Goal: Task Accomplishment & Management: Complete application form

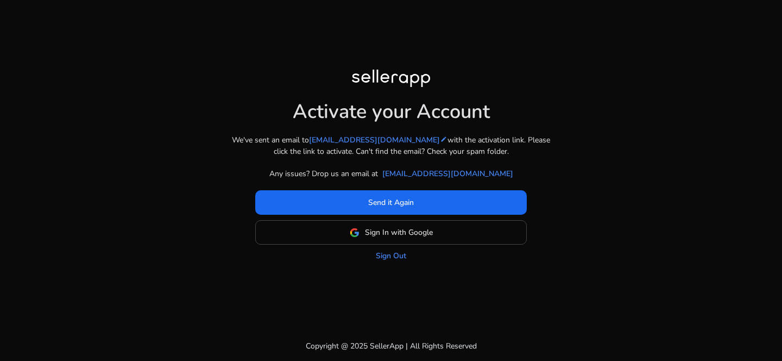
click at [401, 78] on div at bounding box center [391, 81] width 78 height 22
click at [396, 259] on link "Sign Out" at bounding box center [391, 255] width 30 height 11
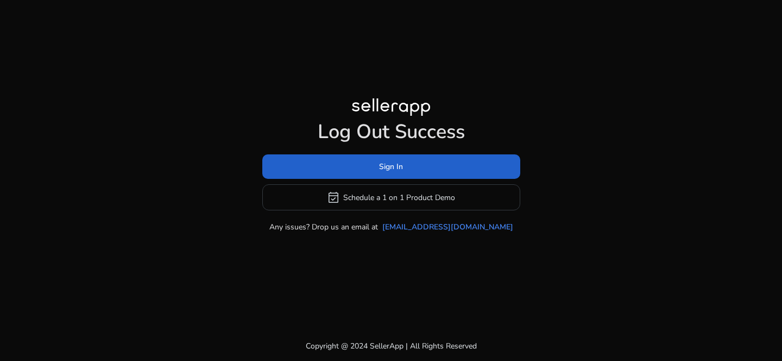
click at [404, 163] on span at bounding box center [391, 167] width 258 height 26
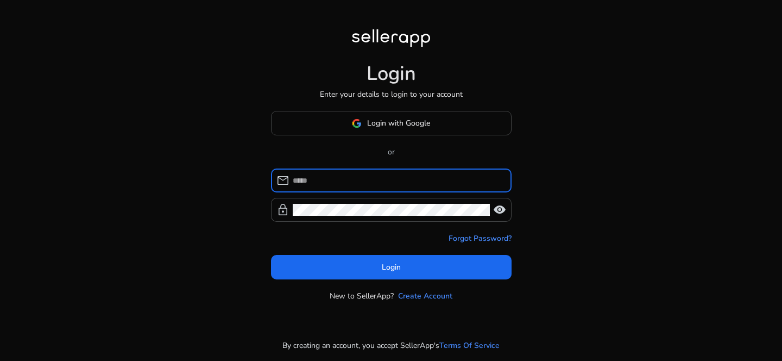
type input "**********"
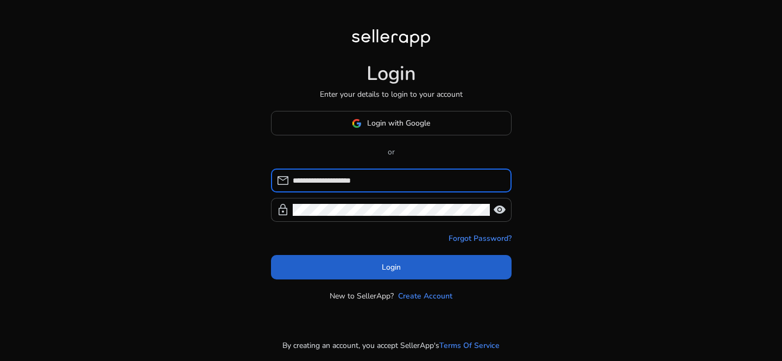
click at [376, 268] on span at bounding box center [391, 267] width 241 height 26
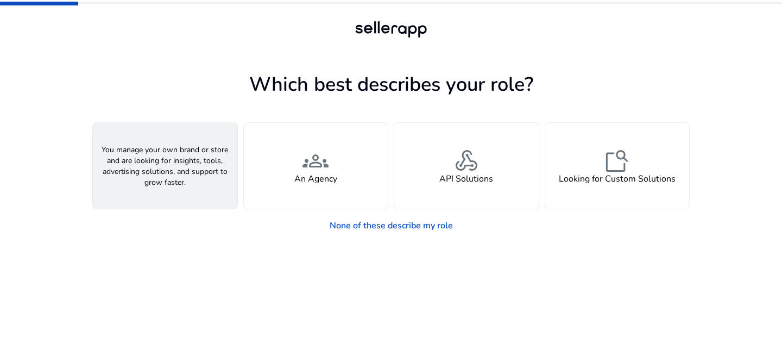
click at [176, 187] on div "person A Seller" at bounding box center [165, 166] width 145 height 86
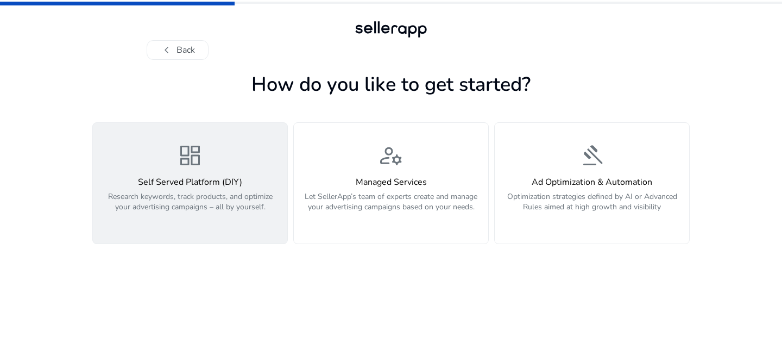
click at [250, 210] on p "Research keywords, track products, and optimize your advertising campaigns – al…" at bounding box center [189, 207] width 181 height 33
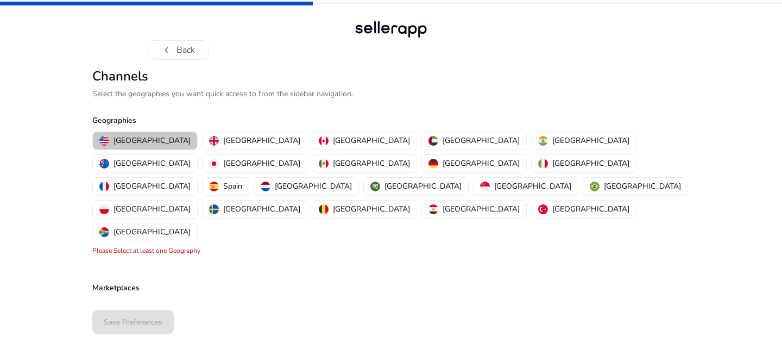
click at [149, 141] on p "[GEOGRAPHIC_DATA]" at bounding box center [152, 140] width 77 height 11
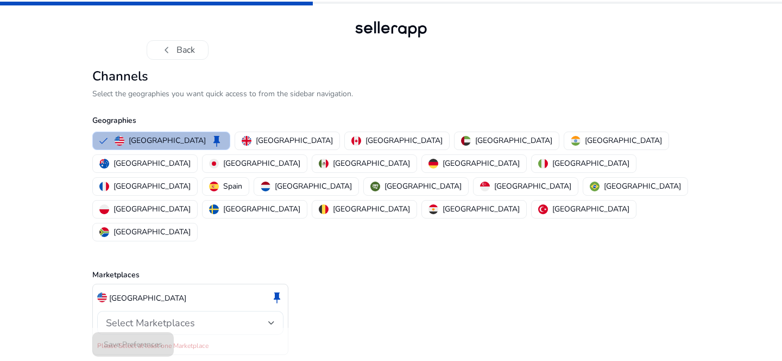
click at [184, 316] on span "Select Marketplaces" at bounding box center [150, 322] width 89 height 13
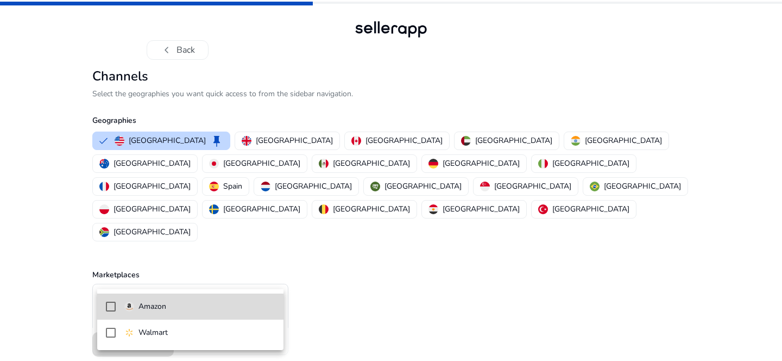
click at [112, 306] on mat-pseudo-checkbox at bounding box center [111, 307] width 10 height 10
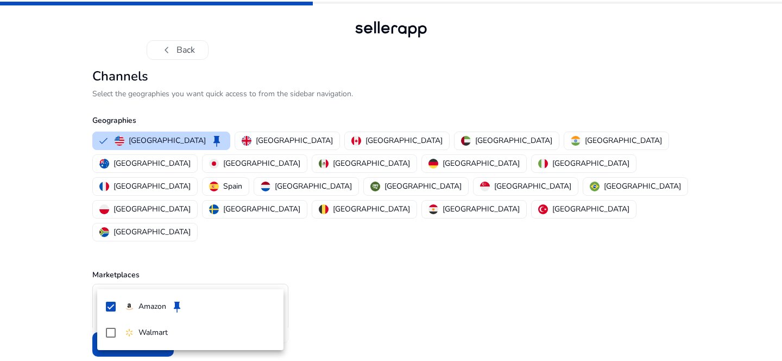
click at [83, 324] on div at bounding box center [391, 180] width 782 height 361
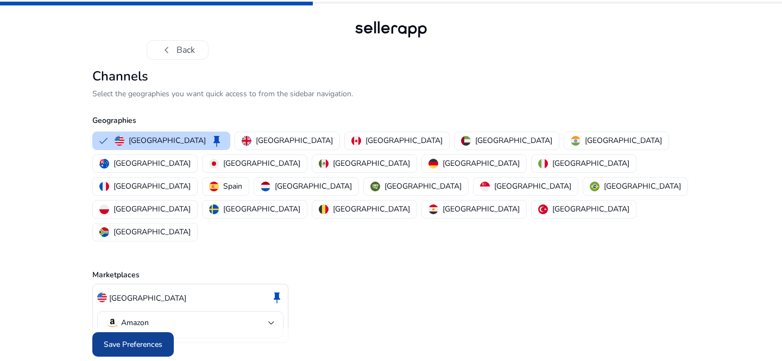
click at [114, 331] on span at bounding box center [132, 344] width 81 height 26
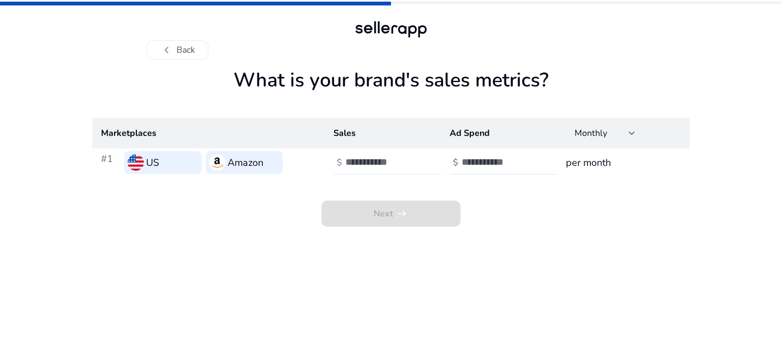
click at [375, 168] on div at bounding box center [395, 162] width 98 height 24
type input "****"
click at [491, 160] on input "number" at bounding box center [498, 162] width 73 height 12
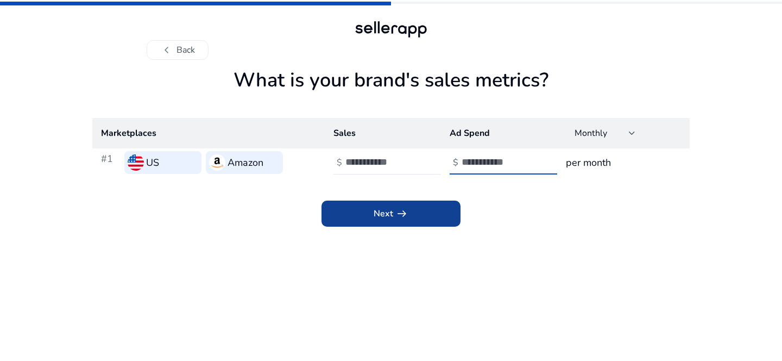
type input "****"
click at [390, 215] on span "Next arrow_right_alt" at bounding box center [391, 213] width 35 height 13
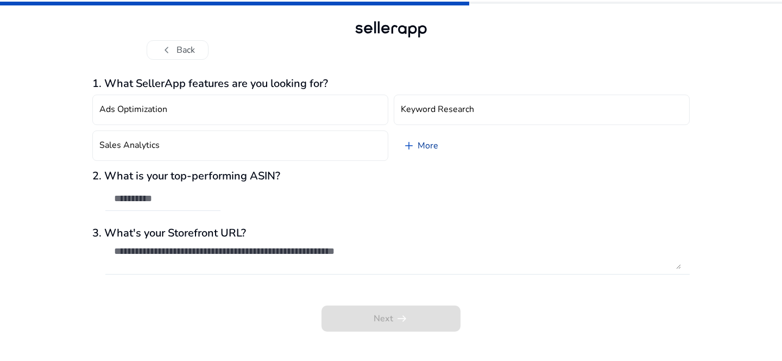
click at [414, 149] on span "add" at bounding box center [409, 145] width 13 height 13
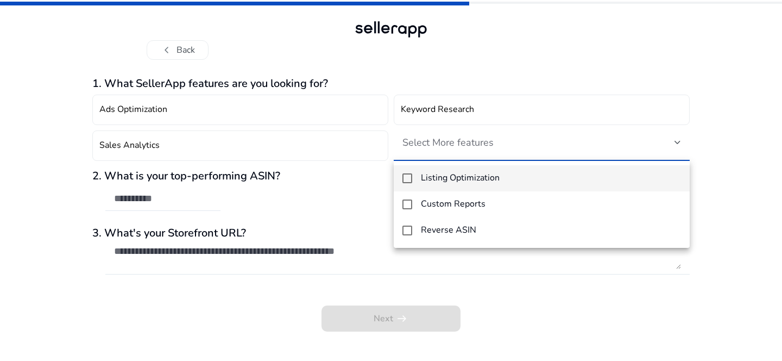
click at [454, 146] on div at bounding box center [391, 180] width 782 height 361
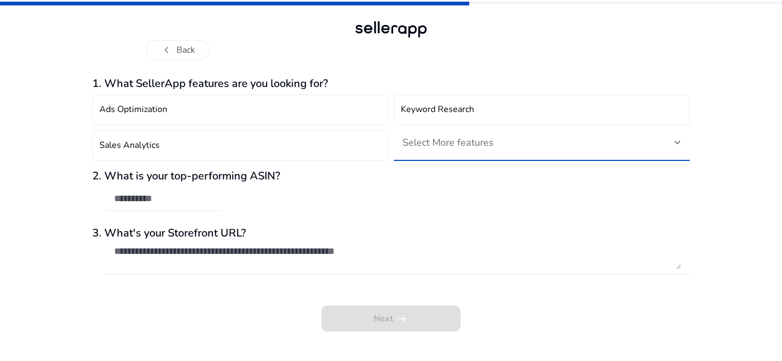
click at [448, 146] on span "Select More features" at bounding box center [448, 142] width 91 height 13
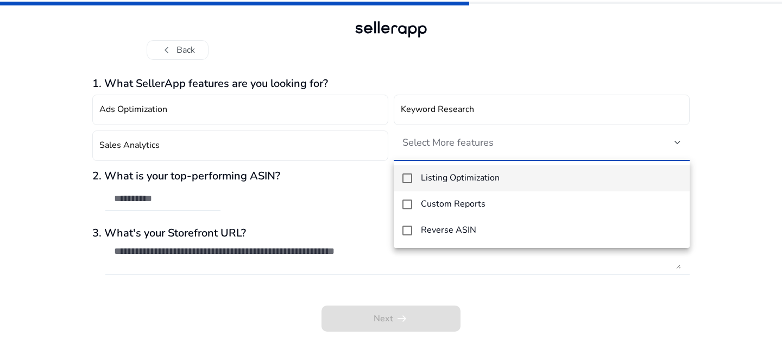
click at [362, 180] on div at bounding box center [391, 180] width 782 height 361
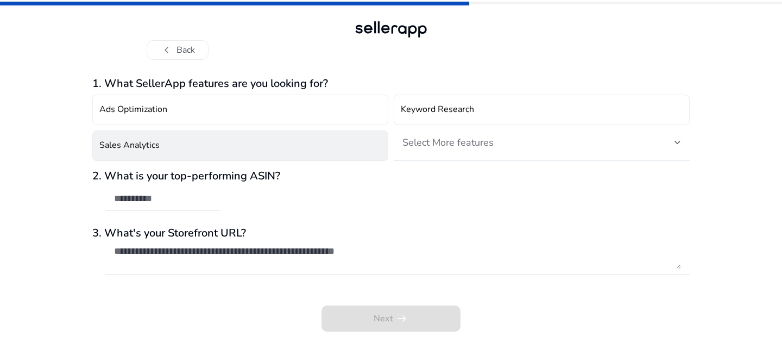
click at [339, 141] on button "Sales Analytics" at bounding box center [240, 145] width 296 height 30
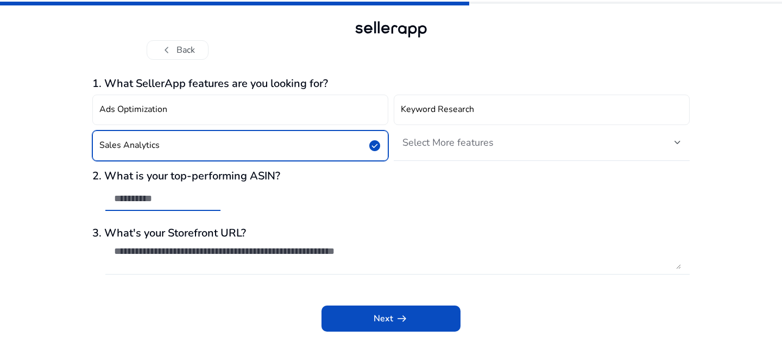
click at [192, 197] on input "text" at bounding box center [163, 198] width 98 height 12
paste input "**********"
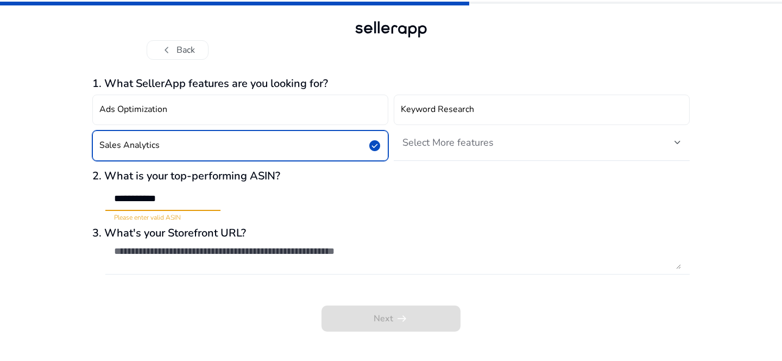
click at [237, 247] on textarea at bounding box center [397, 257] width 567 height 24
click at [121, 200] on input "**********" at bounding box center [163, 198] width 98 height 12
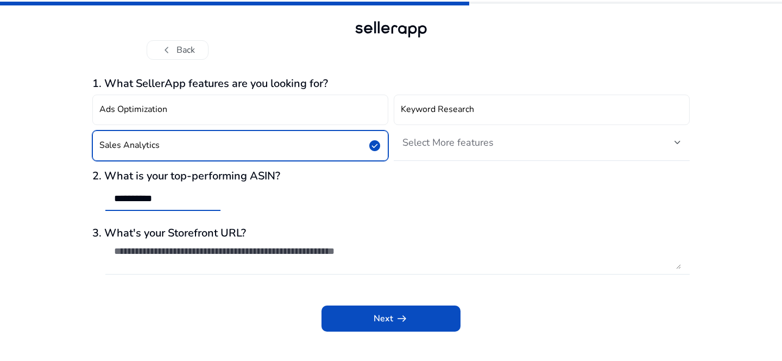
type input "**********"
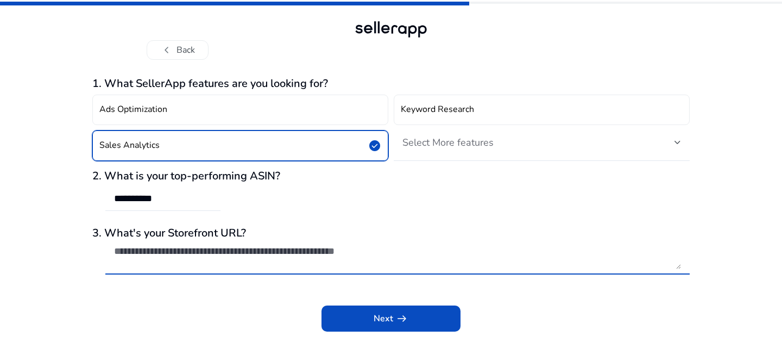
click at [380, 261] on textarea at bounding box center [397, 257] width 567 height 24
paste textarea "**********"
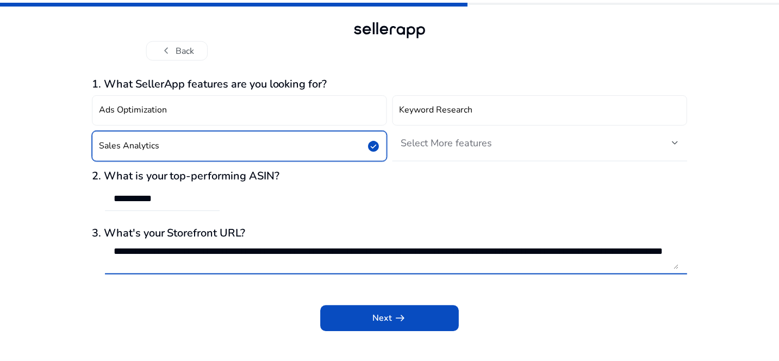
scroll to position [1, 0]
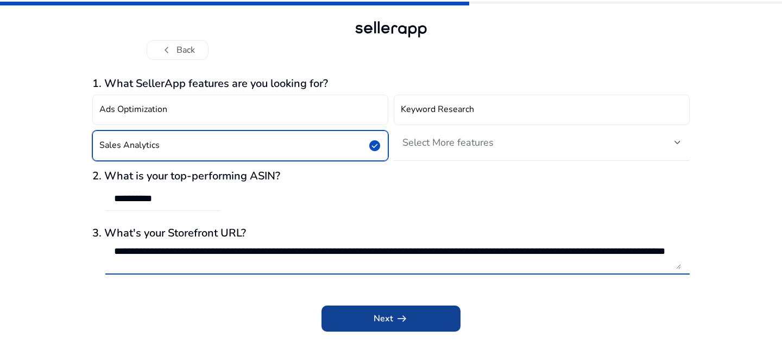
type textarea "**********"
click at [371, 312] on span at bounding box center [391, 318] width 139 height 26
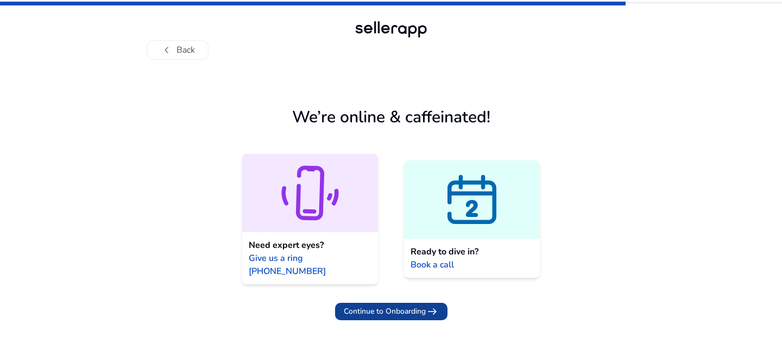
click at [422, 305] on span "Continue to Onboarding" at bounding box center [385, 310] width 82 height 11
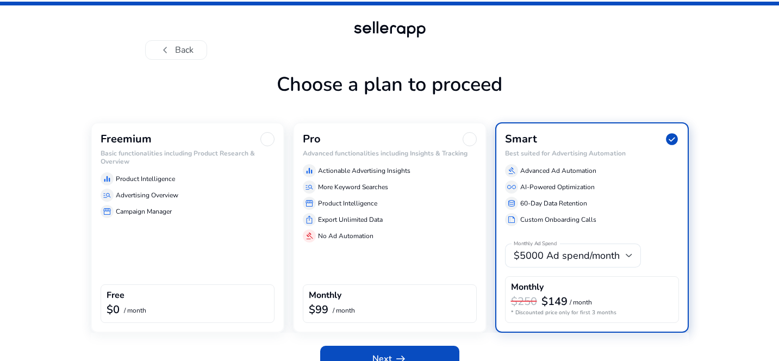
click at [266, 137] on div at bounding box center [267, 139] width 14 height 14
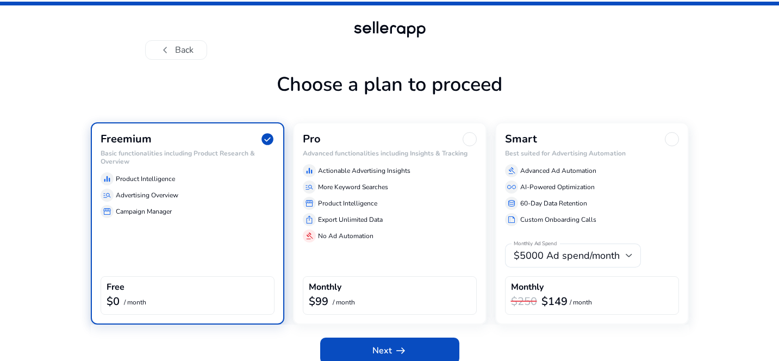
scroll to position [11, 0]
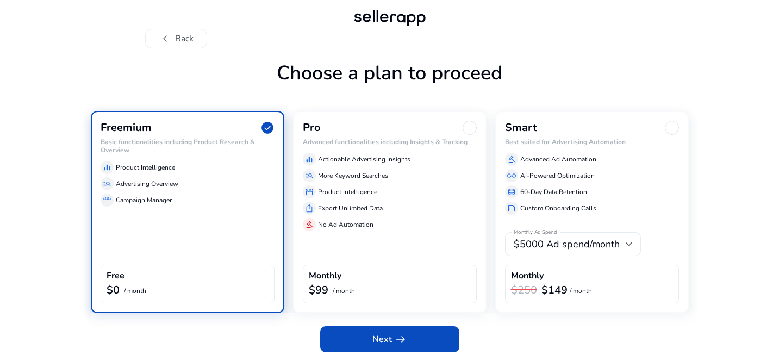
click at [625, 245] on div at bounding box center [628, 244] width 7 height 4
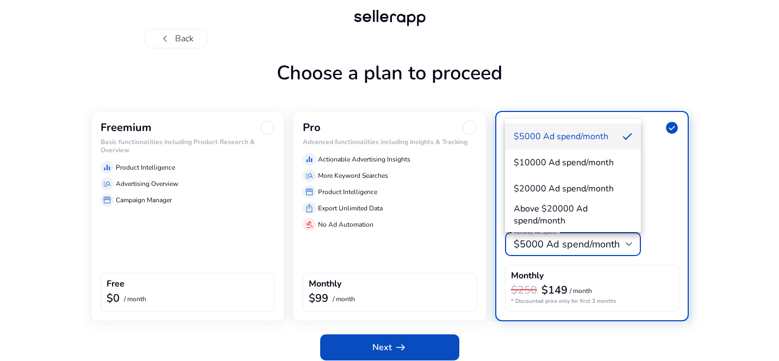
click at [625, 245] on div at bounding box center [389, 180] width 779 height 361
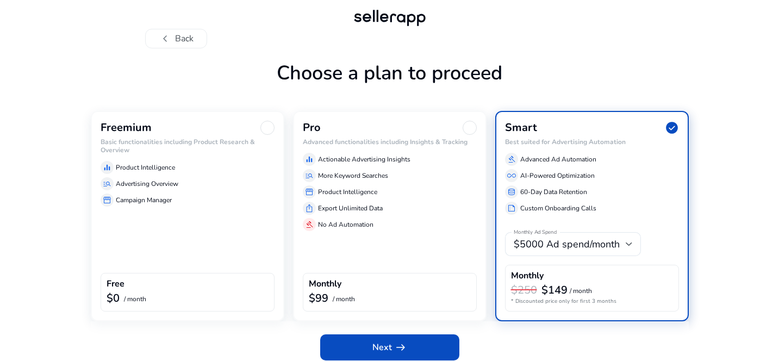
click at [196, 183] on div "manage_search Advertising Overview" at bounding box center [188, 183] width 174 height 13
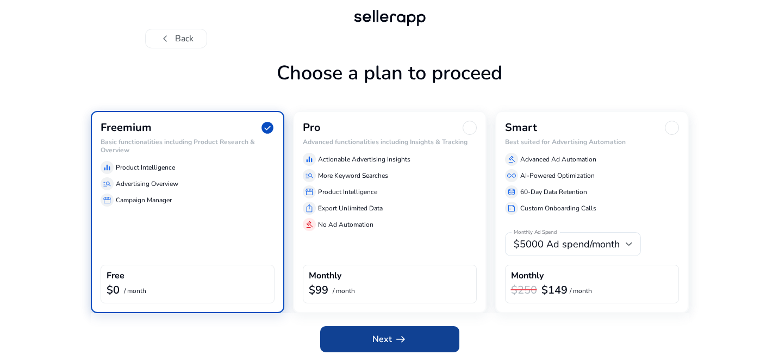
click at [367, 341] on span at bounding box center [389, 339] width 139 height 26
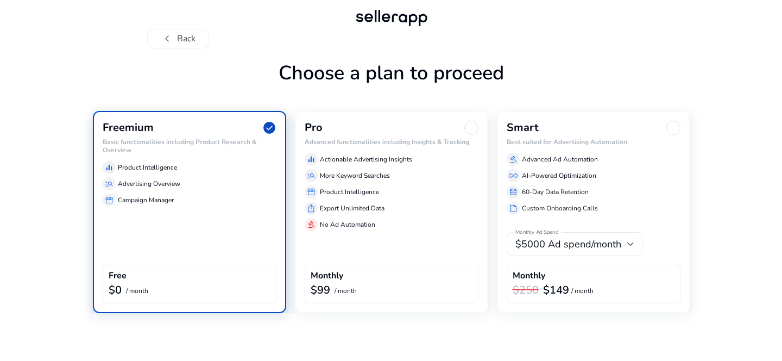
scroll to position [0, 0]
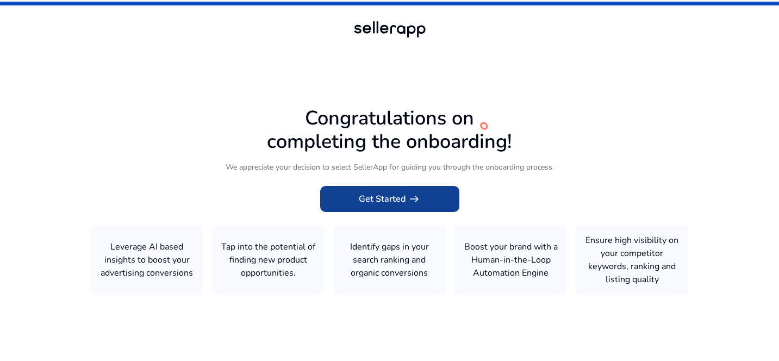
click at [383, 201] on span "Get Started arrow_right_alt" at bounding box center [390, 198] width 62 height 13
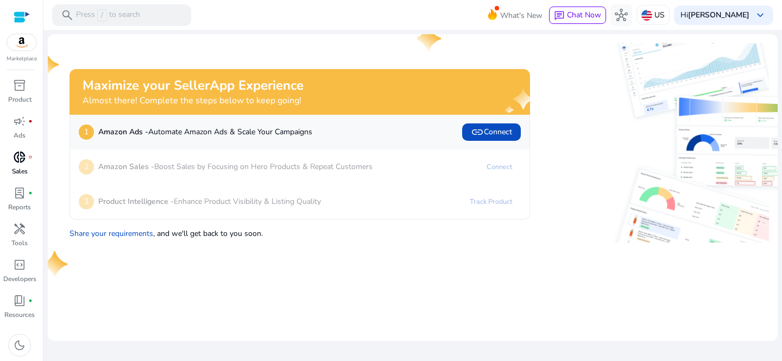
click at [25, 169] on p "Sales" at bounding box center [20, 171] width 16 height 10
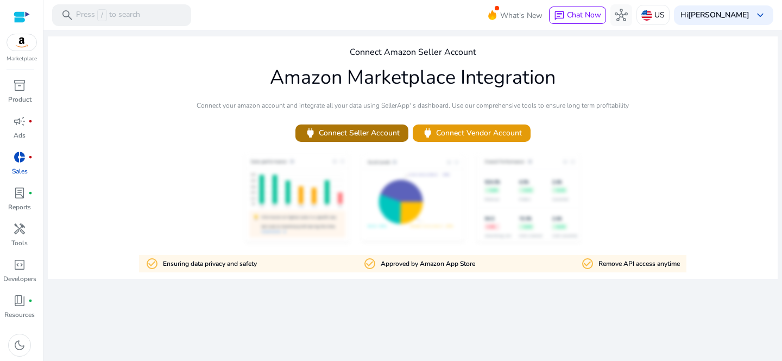
click at [360, 128] on span "power Connect Seller Account" at bounding box center [352, 133] width 96 height 12
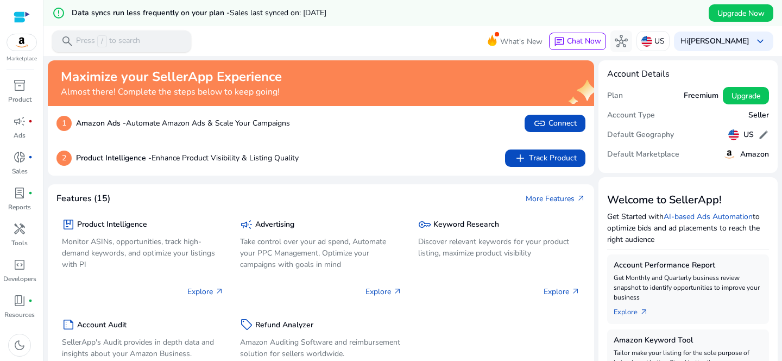
click at [148, 33] on div "search Press / to search" at bounding box center [121, 41] width 139 height 22
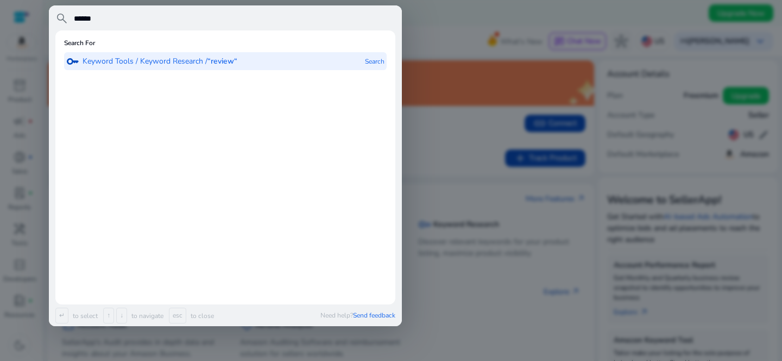
type input "******"
click at [179, 68] on div "key Keyword Tools / Keyword Research / “review“" at bounding box center [151, 61] width 171 height 18
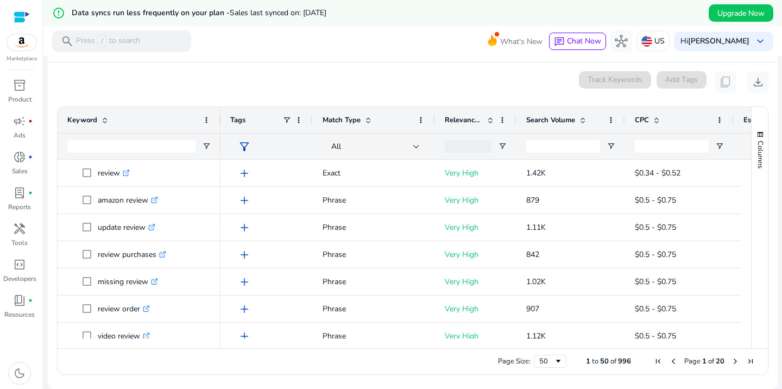
scroll to position [137, 0]
